Goal: Task Accomplishment & Management: Use online tool/utility

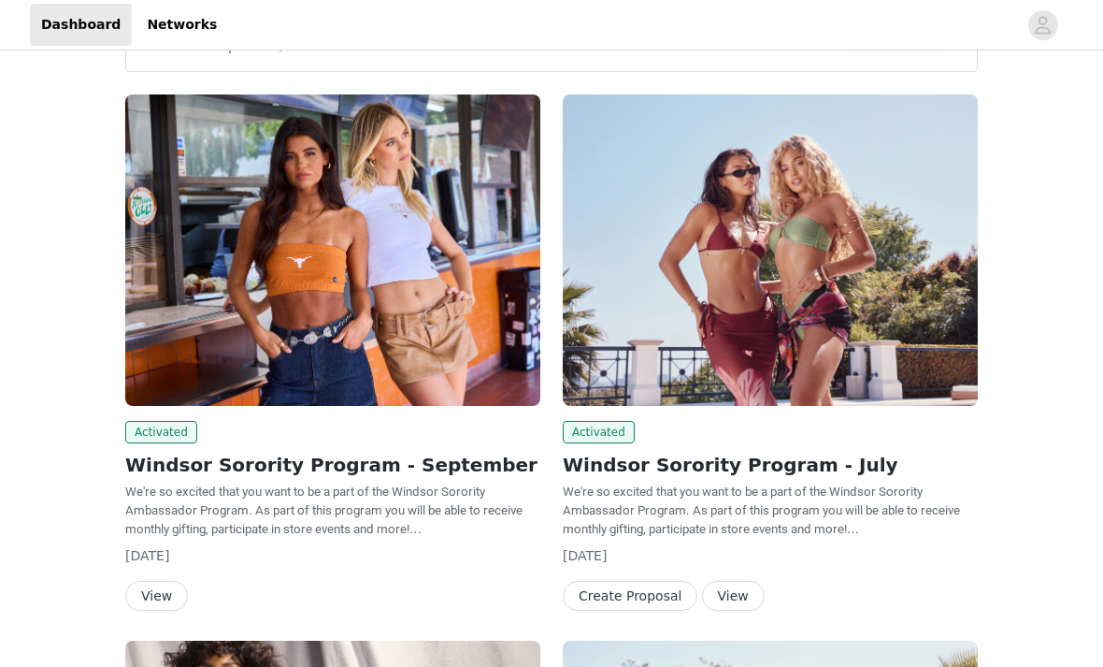
scroll to position [73, 0]
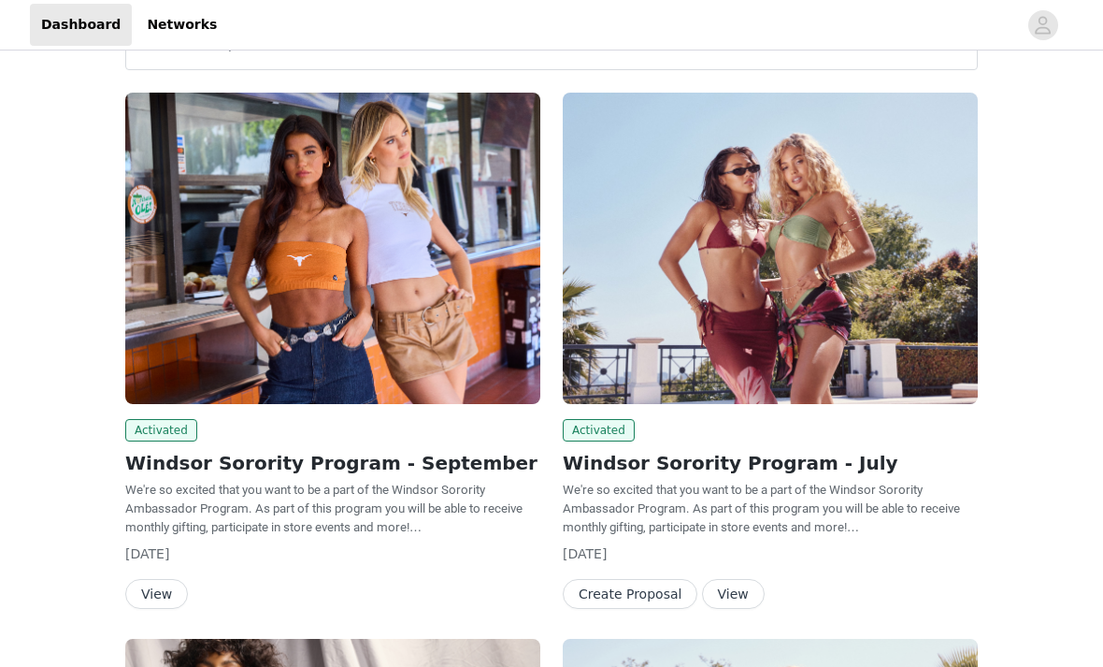
click at [151, 589] on button "View" at bounding box center [156, 594] width 63 height 30
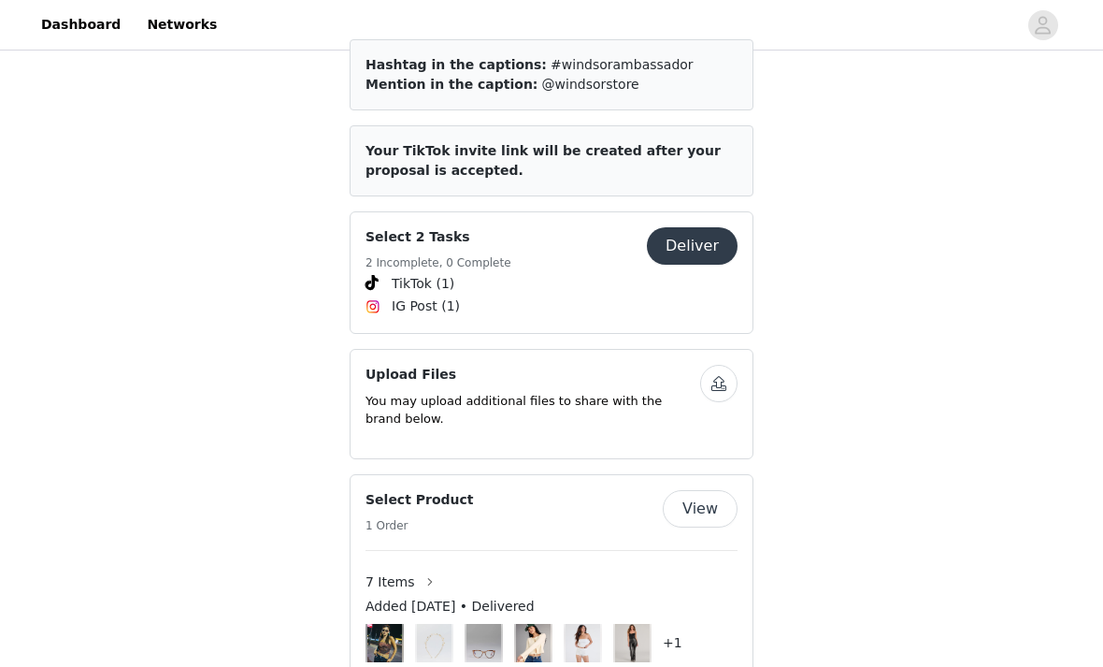
scroll to position [803, 0]
click at [696, 227] on button "Deliver" at bounding box center [692, 245] width 91 height 37
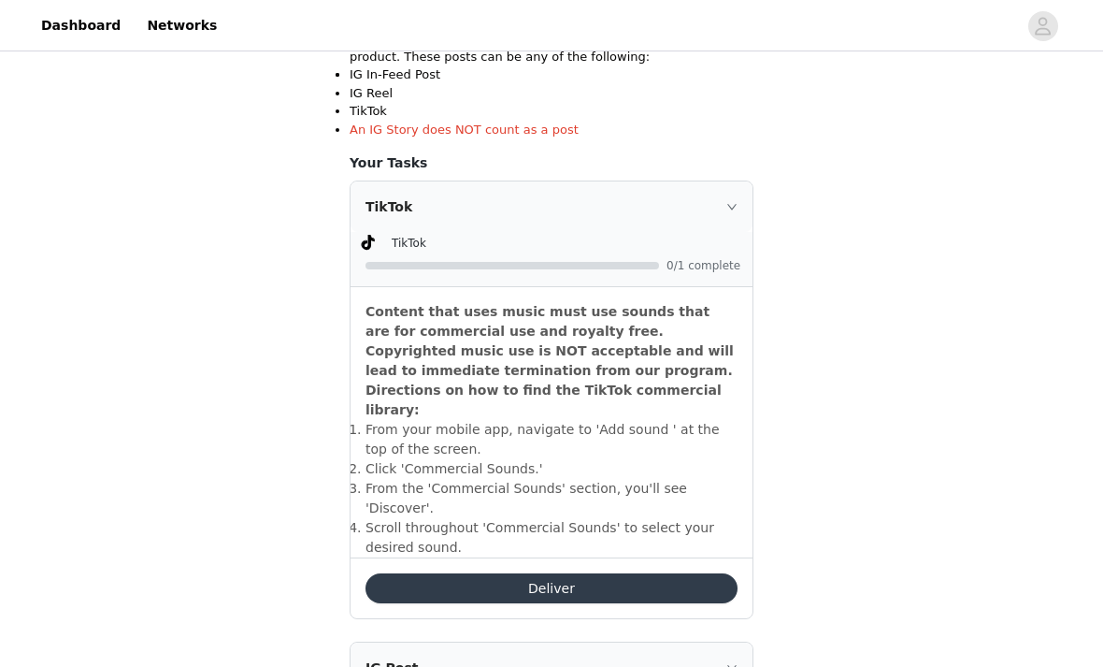
scroll to position [416, 0]
click at [650, 573] on button "Deliver" at bounding box center [552, 588] width 372 height 30
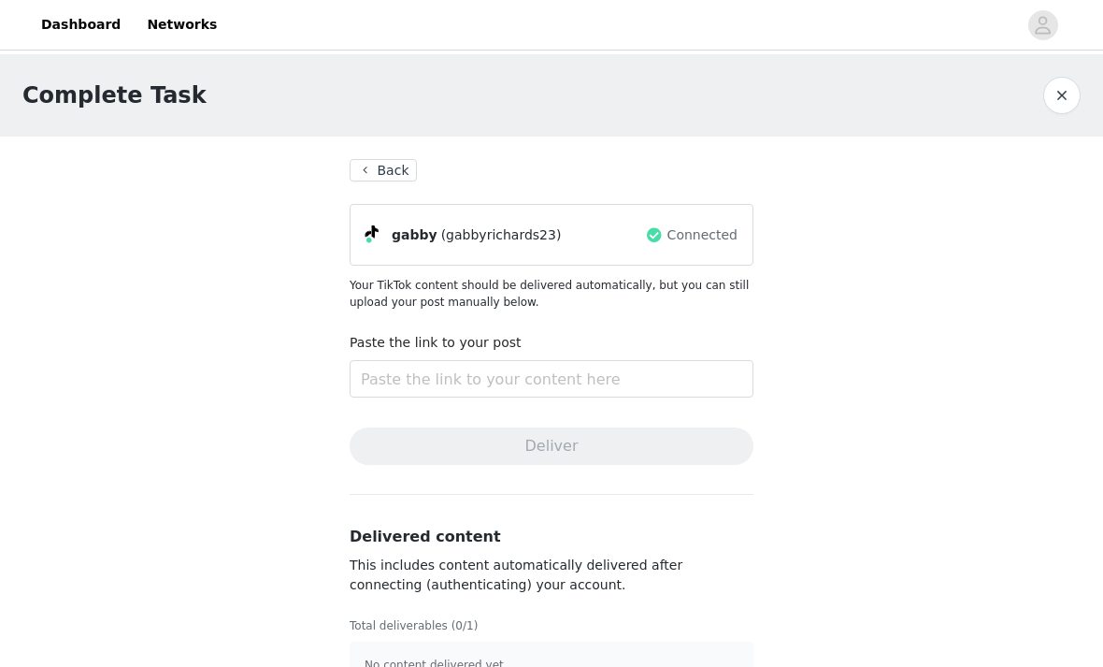
scroll to position [44, 0]
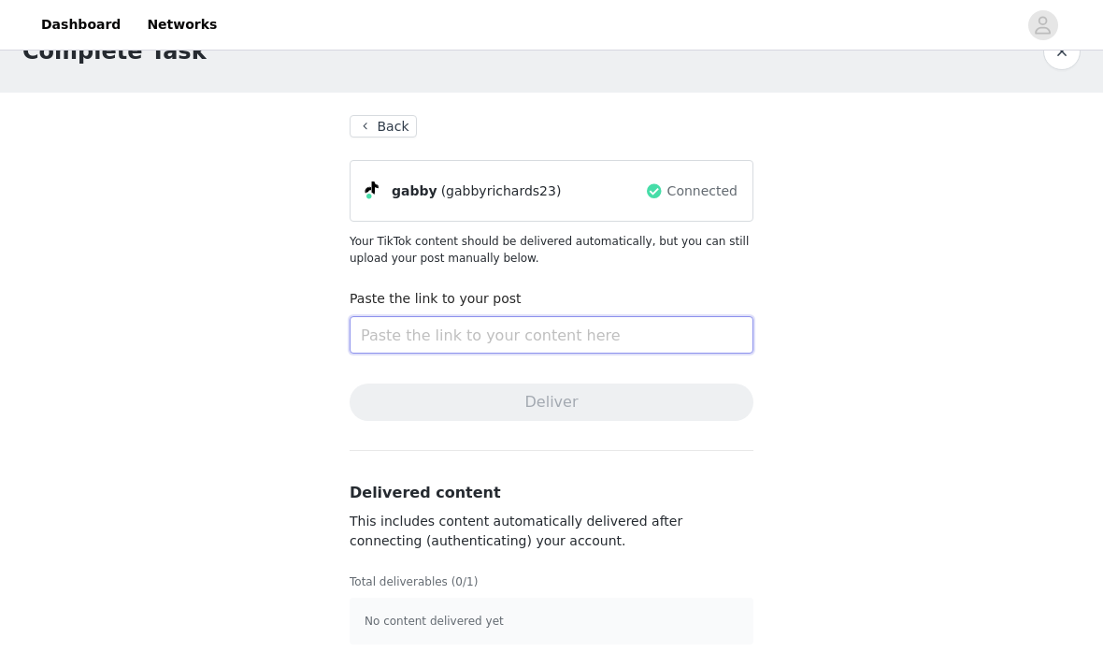
click at [616, 323] on input "text" at bounding box center [552, 334] width 404 height 37
paste input "https://www.tiktok.com/@gabbyrichards23/video/7556021170202627358?is_from_webap…"
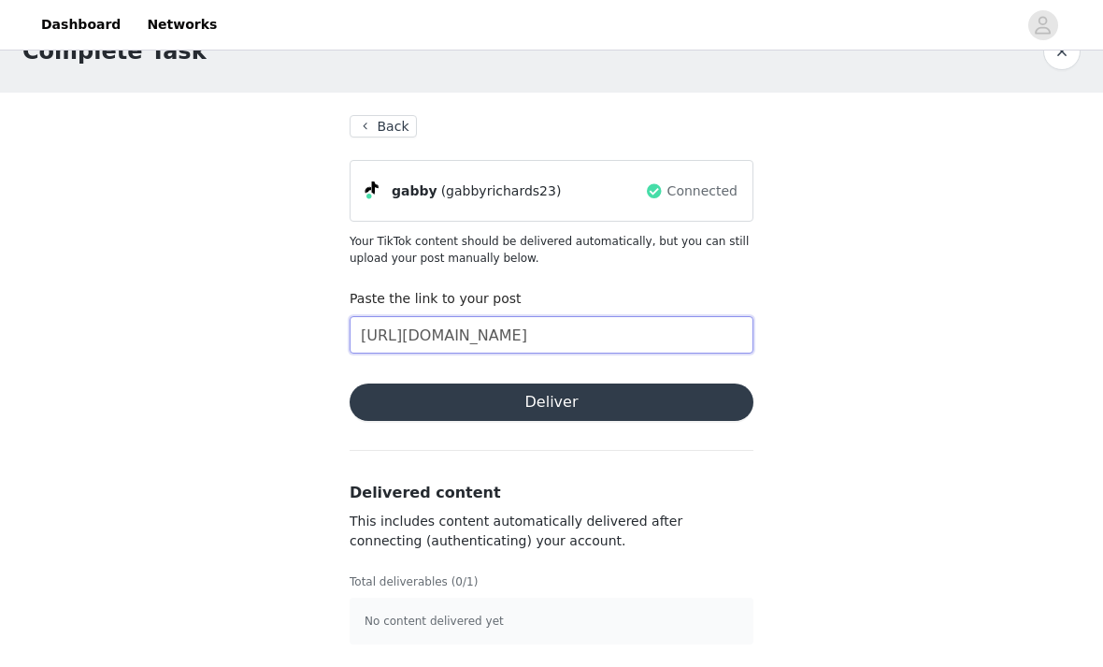
type input "https://www.tiktok.com/@gabbyrichards23/video/7556021170202627358?is_from_webap…"
click at [608, 401] on button "Deliver" at bounding box center [552, 401] width 404 height 37
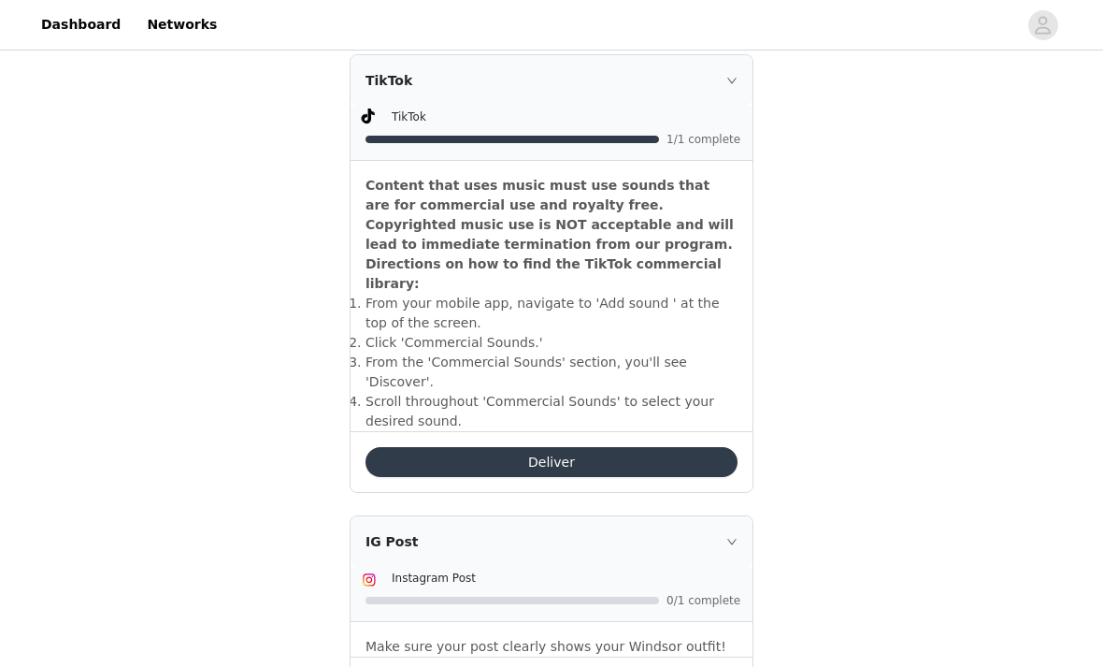
scroll to position [701, 0]
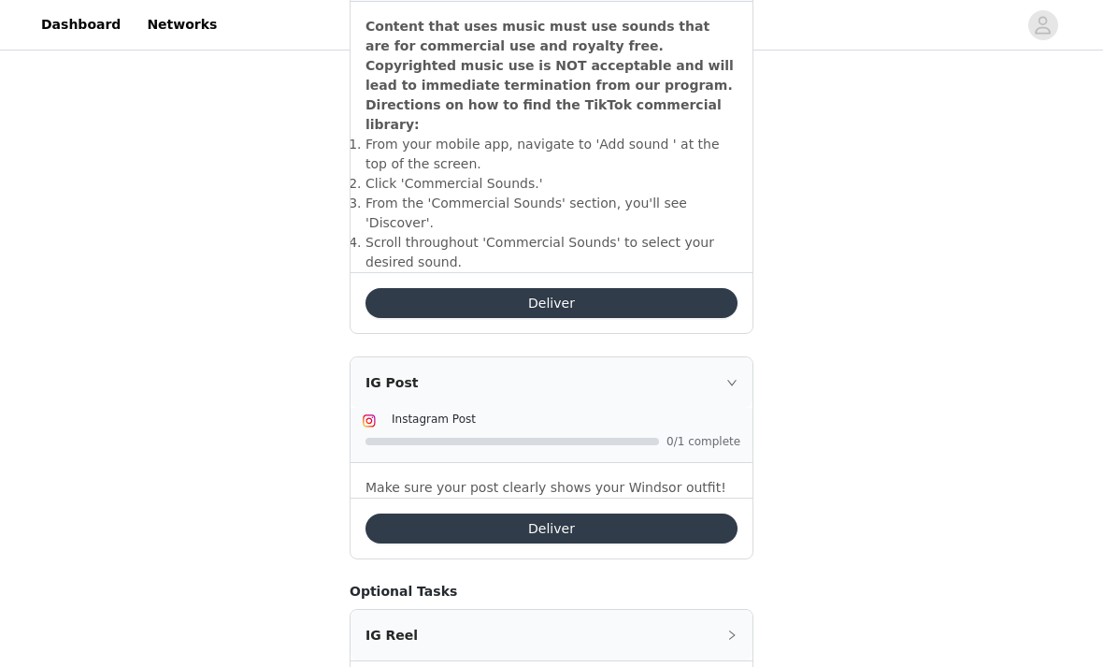
click at [612, 513] on button "Deliver" at bounding box center [552, 528] width 372 height 30
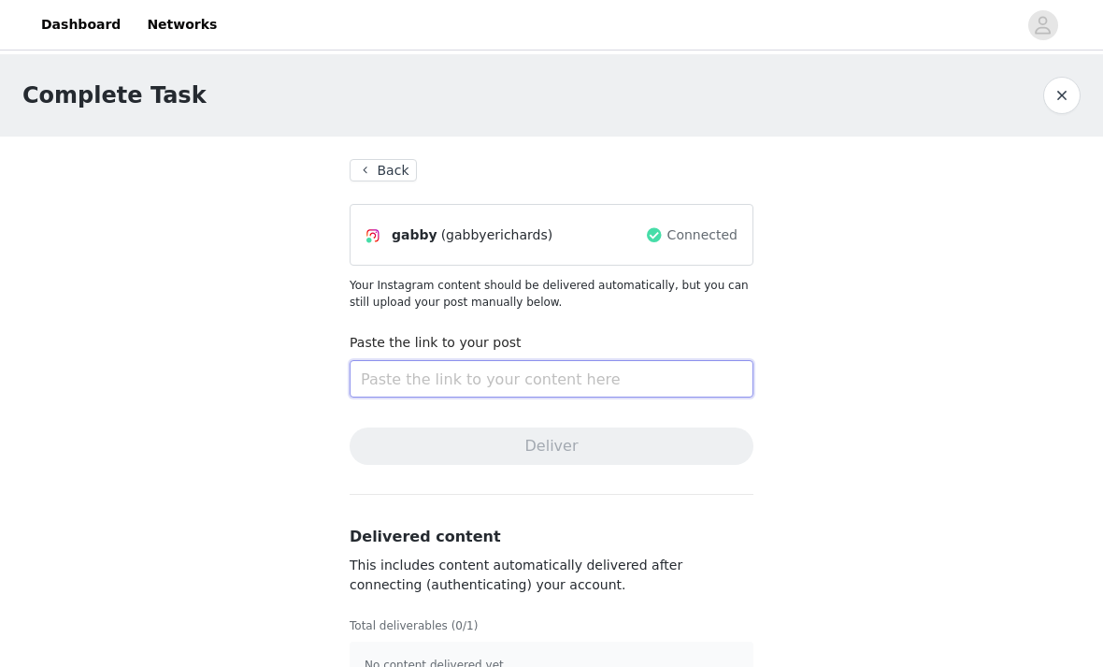
click at [515, 378] on input "text" at bounding box center [552, 378] width 404 height 37
paste input "https://www.instagram.com/p/DOZHPlPkeeW/?utm_source=ig_web_copy_link&igsh=MzRlO…"
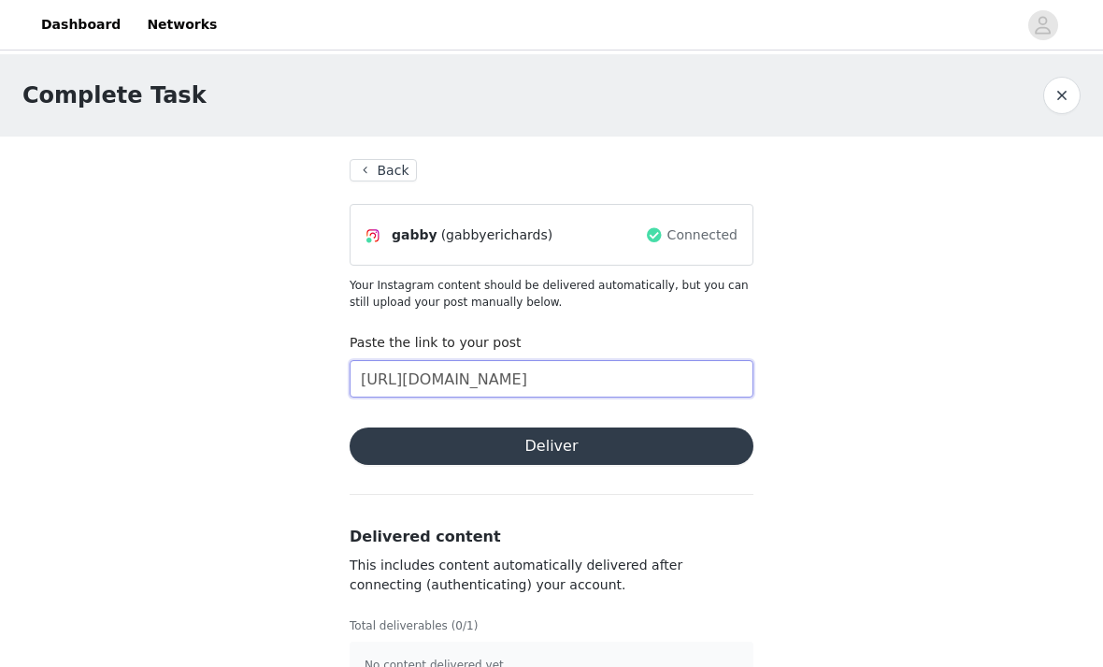
type input "https://www.instagram.com/p/DOZHPlPkeeW/?utm_source=ig_web_copy_link&igsh=MzRlO…"
click at [519, 451] on button "Deliver" at bounding box center [552, 445] width 404 height 37
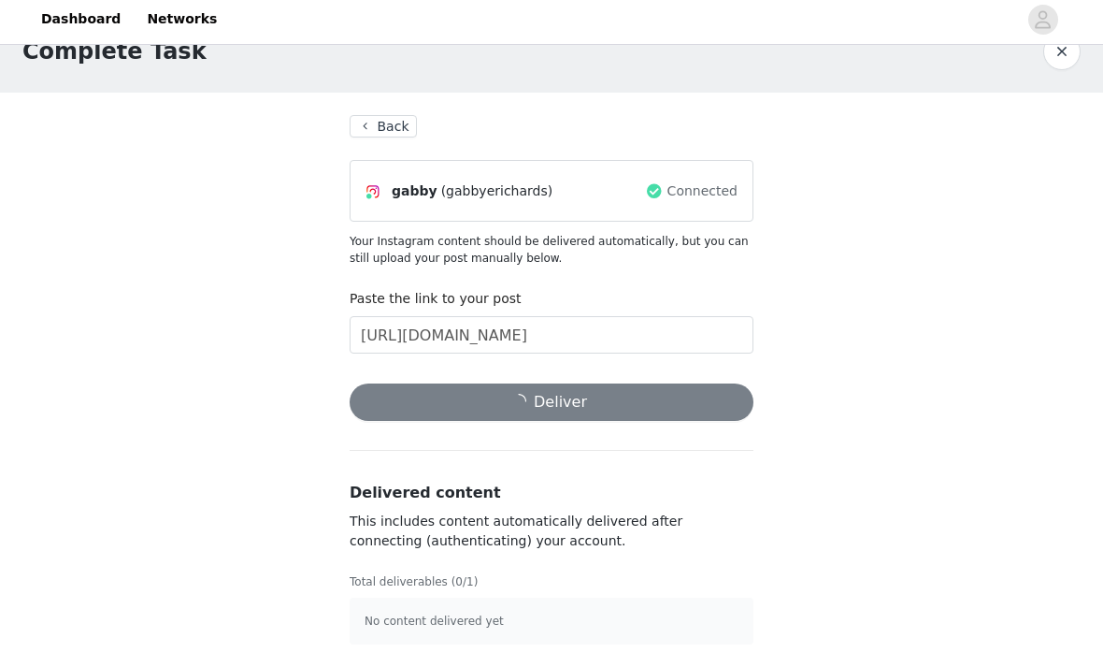
scroll to position [44, 0]
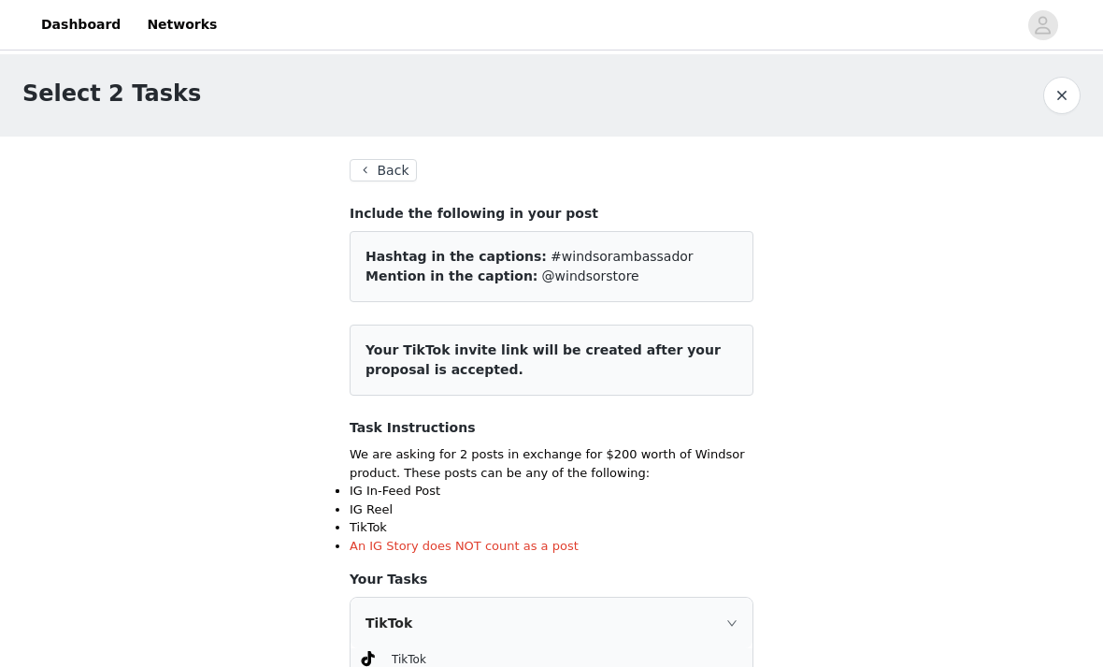
click at [391, 180] on button "Back" at bounding box center [383, 170] width 67 height 22
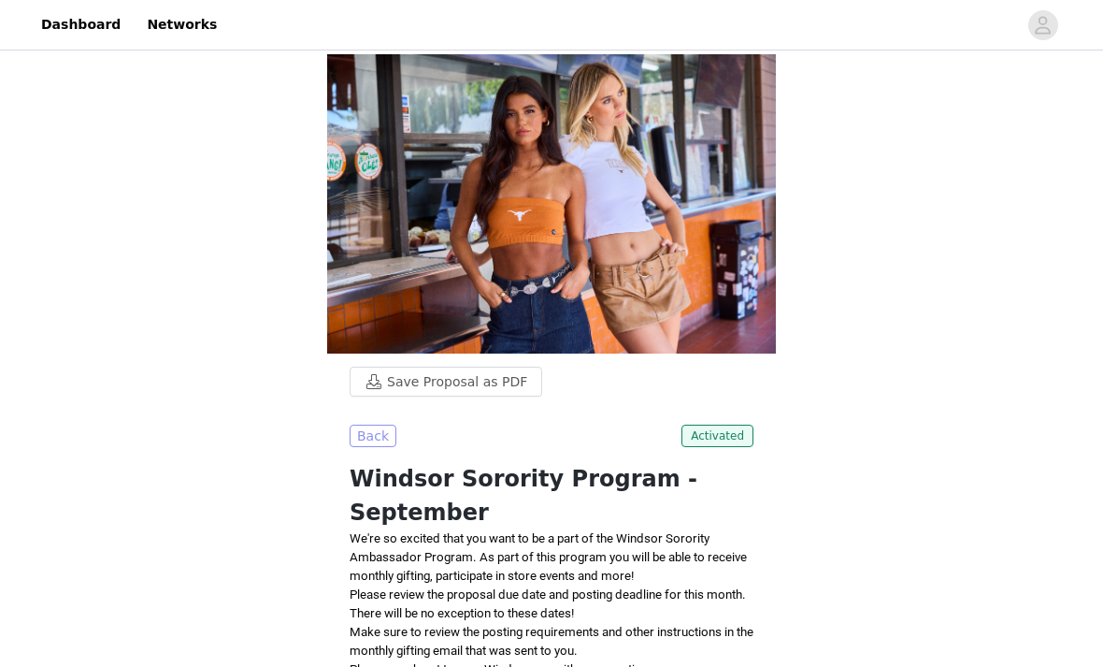
click at [371, 440] on button "Back" at bounding box center [373, 435] width 47 height 22
